Goal: Ask a question

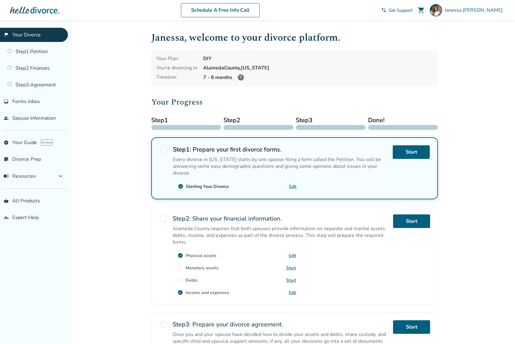
click at [43, 10] on div at bounding box center [34, 10] width 49 height 12
click at [44, 10] on div at bounding box center [34, 10] width 49 height 12
click at [45, 11] on div at bounding box center [34, 10] width 49 height 12
click at [41, 15] on div at bounding box center [34, 10] width 49 height 12
click at [23, 141] on link "explore Your Guide AI beta" at bounding box center [34, 143] width 68 height 14
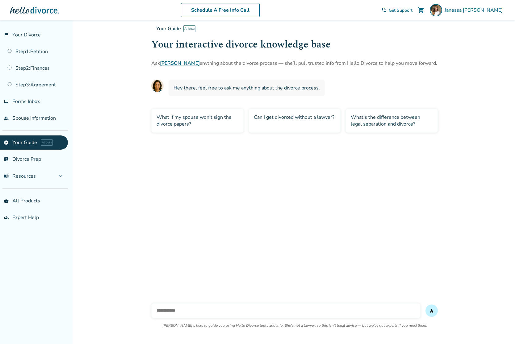
click at [172, 309] on input "text" at bounding box center [285, 310] width 269 height 15
type input "**********"
click at [425, 305] on button "send" at bounding box center [431, 311] width 12 height 12
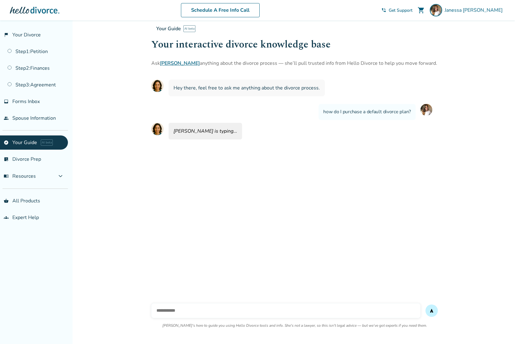
scroll to position [20, 0]
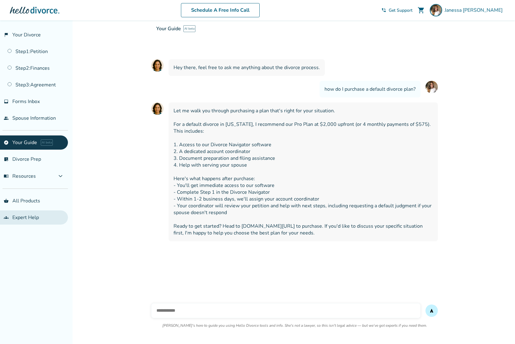
click at [26, 219] on link "groups Expert Help" at bounding box center [34, 218] width 68 height 14
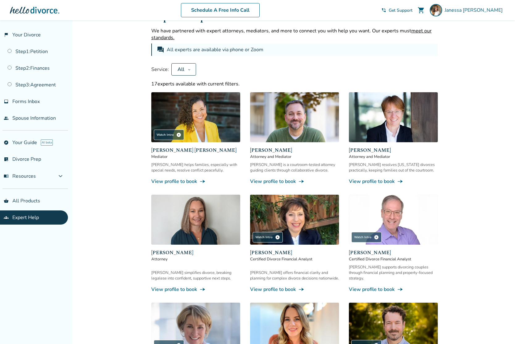
scroll to position [21, 0]
